Goal: Information Seeking & Learning: Learn about a topic

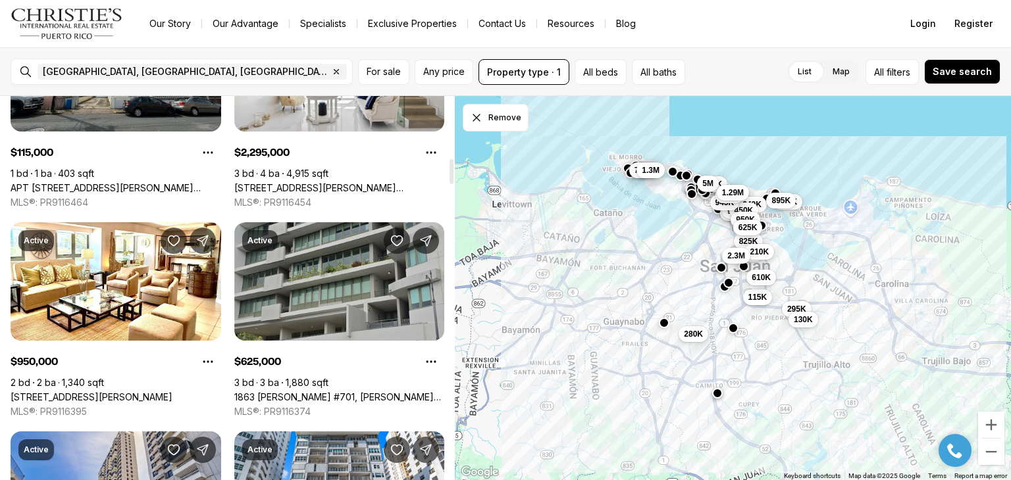
scroll to position [724, 0]
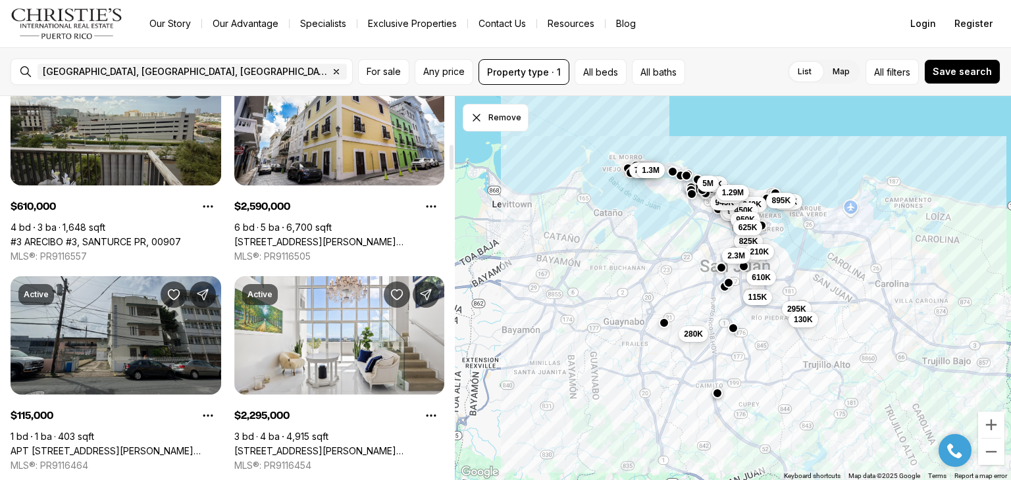
click at [124, 445] on link "APT [STREET_ADDRESS][PERSON_NAME][PERSON_NAME]" at bounding box center [116, 451] width 211 height 12
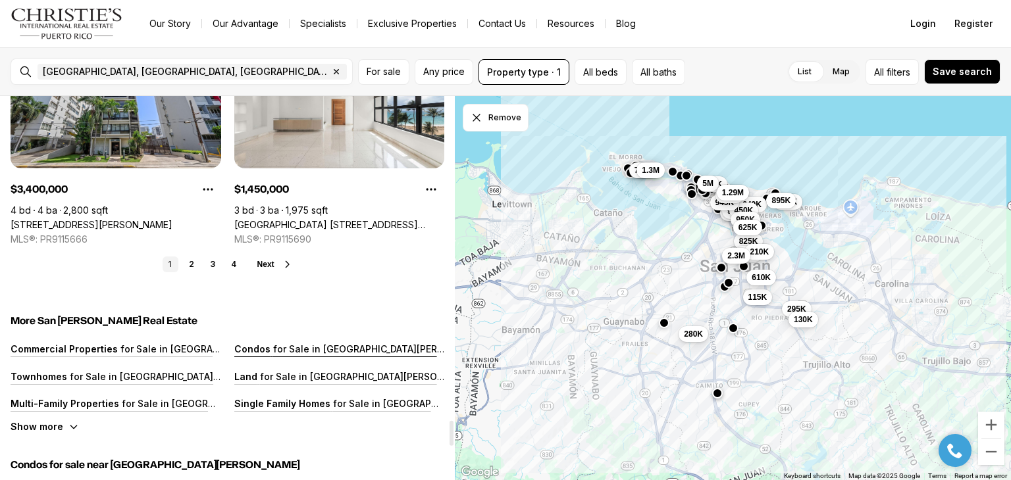
scroll to position [4934, 0]
